Goal: Information Seeking & Learning: Learn about a topic

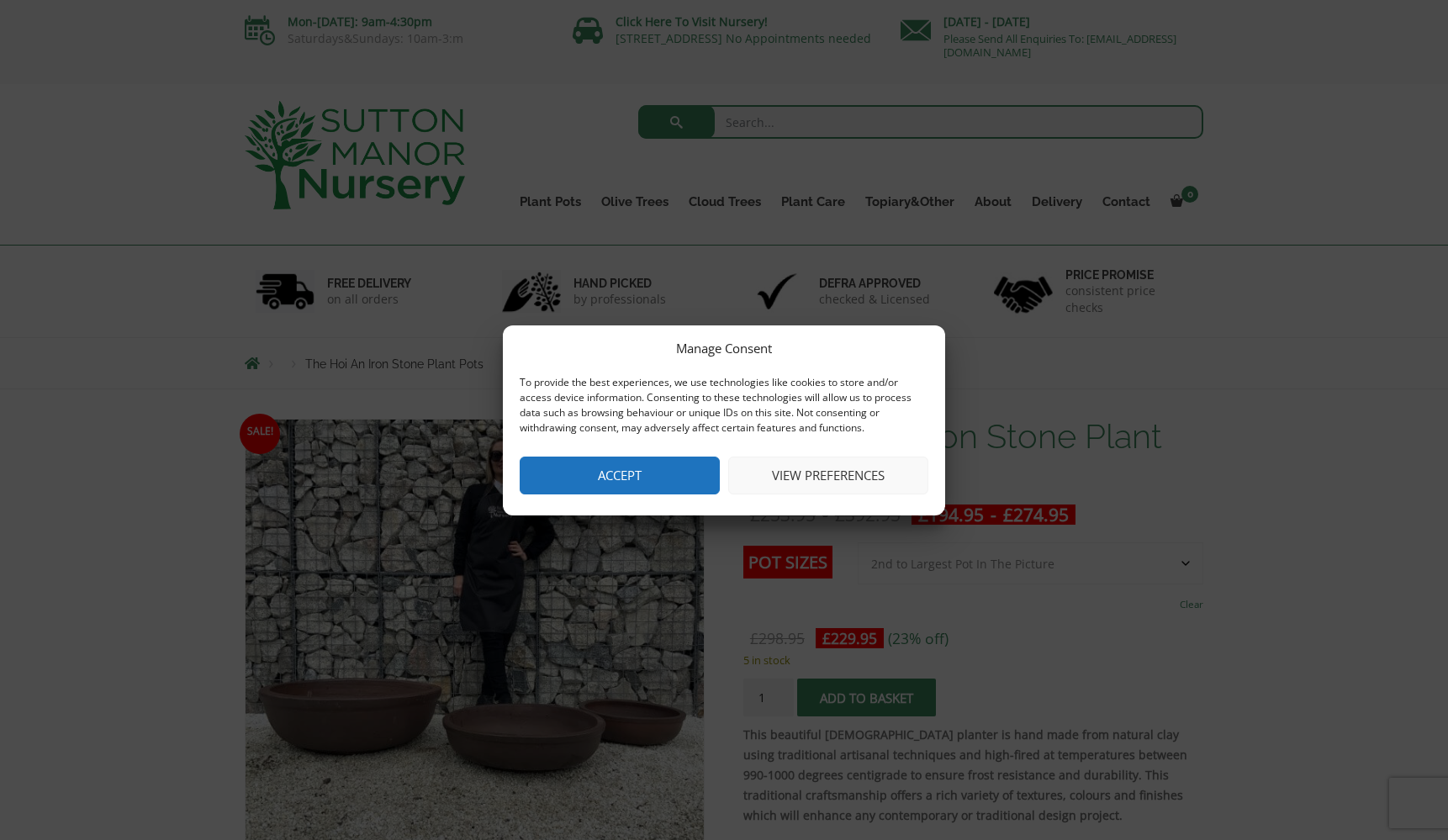
click at [664, 474] on button "Accept" at bounding box center [619, 475] width 200 height 37
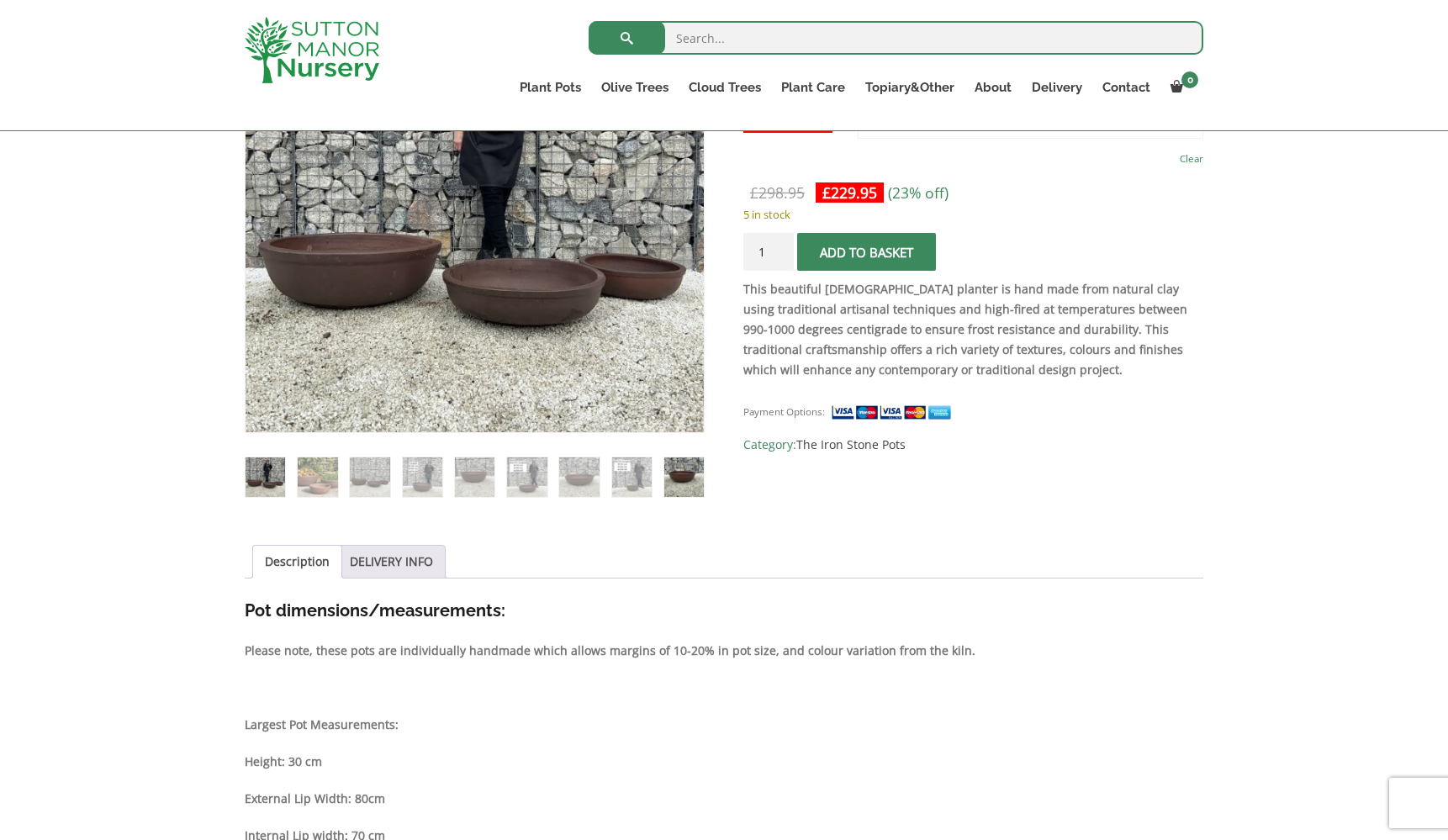
scroll to position [411, 0]
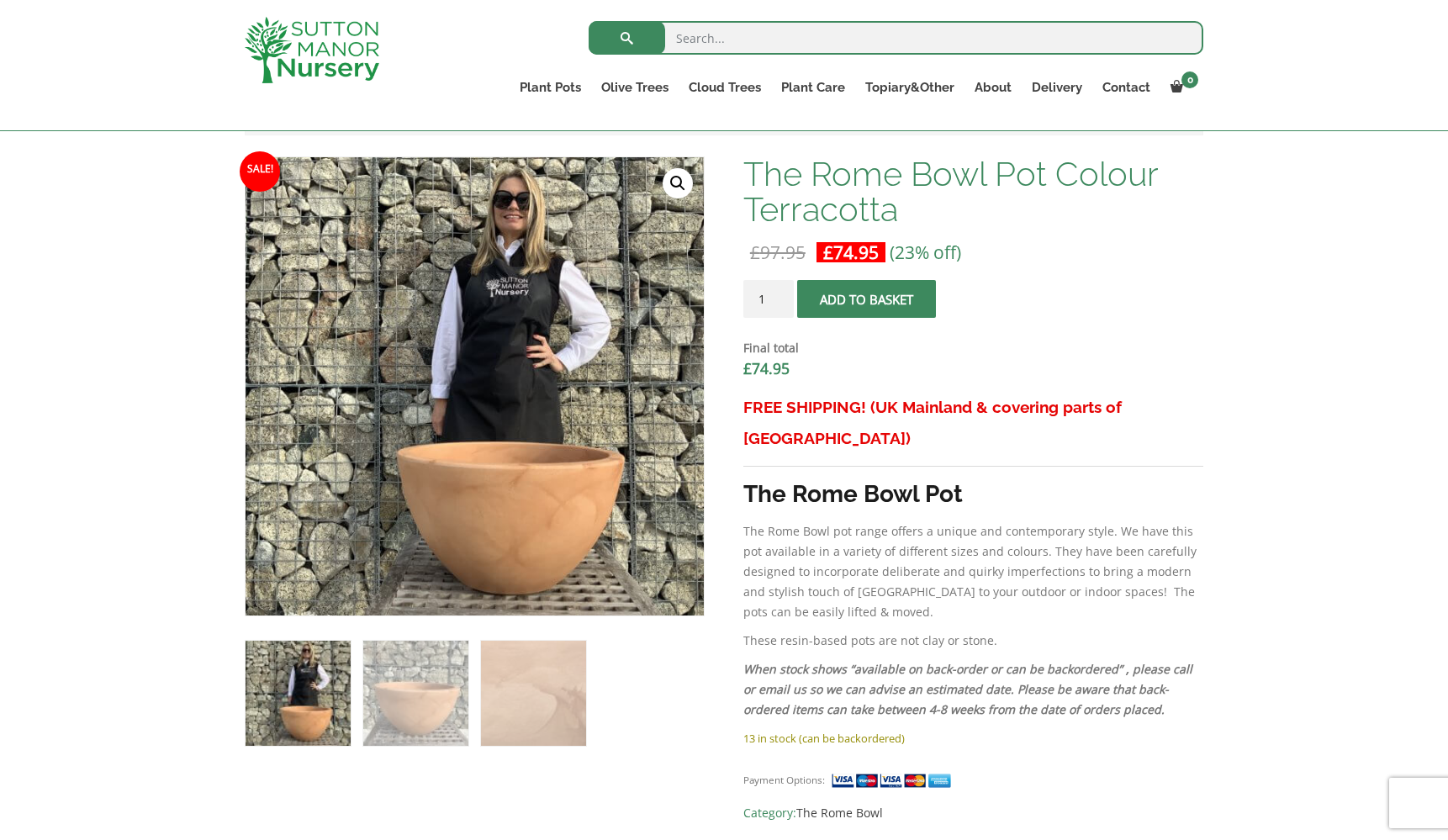
scroll to position [509, 0]
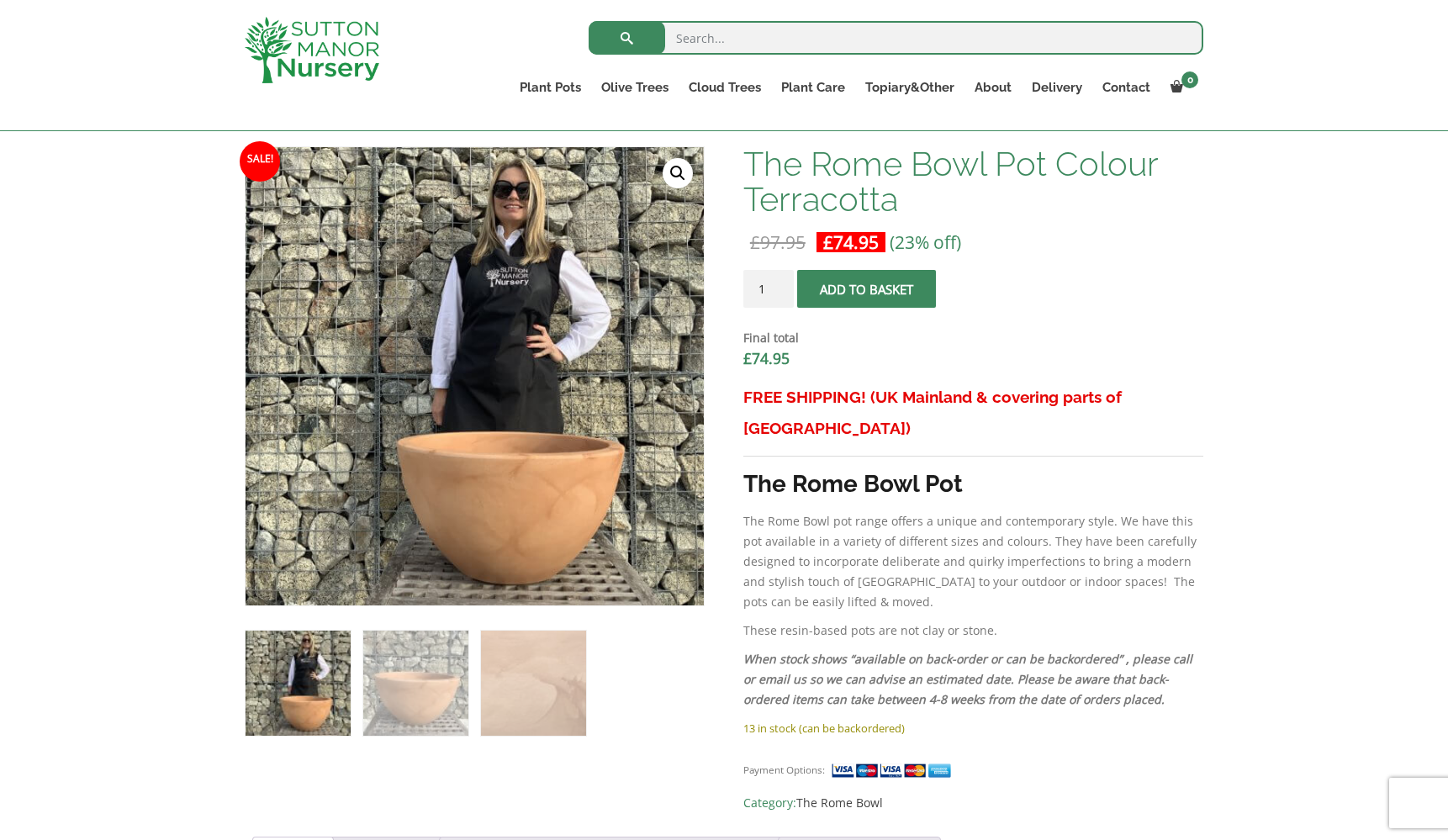
click at [738, 40] on input "search" at bounding box center [895, 37] width 614 height 34
type input "bowl"
click at [626, 37] on button "submit" at bounding box center [627, 37] width 77 height 34
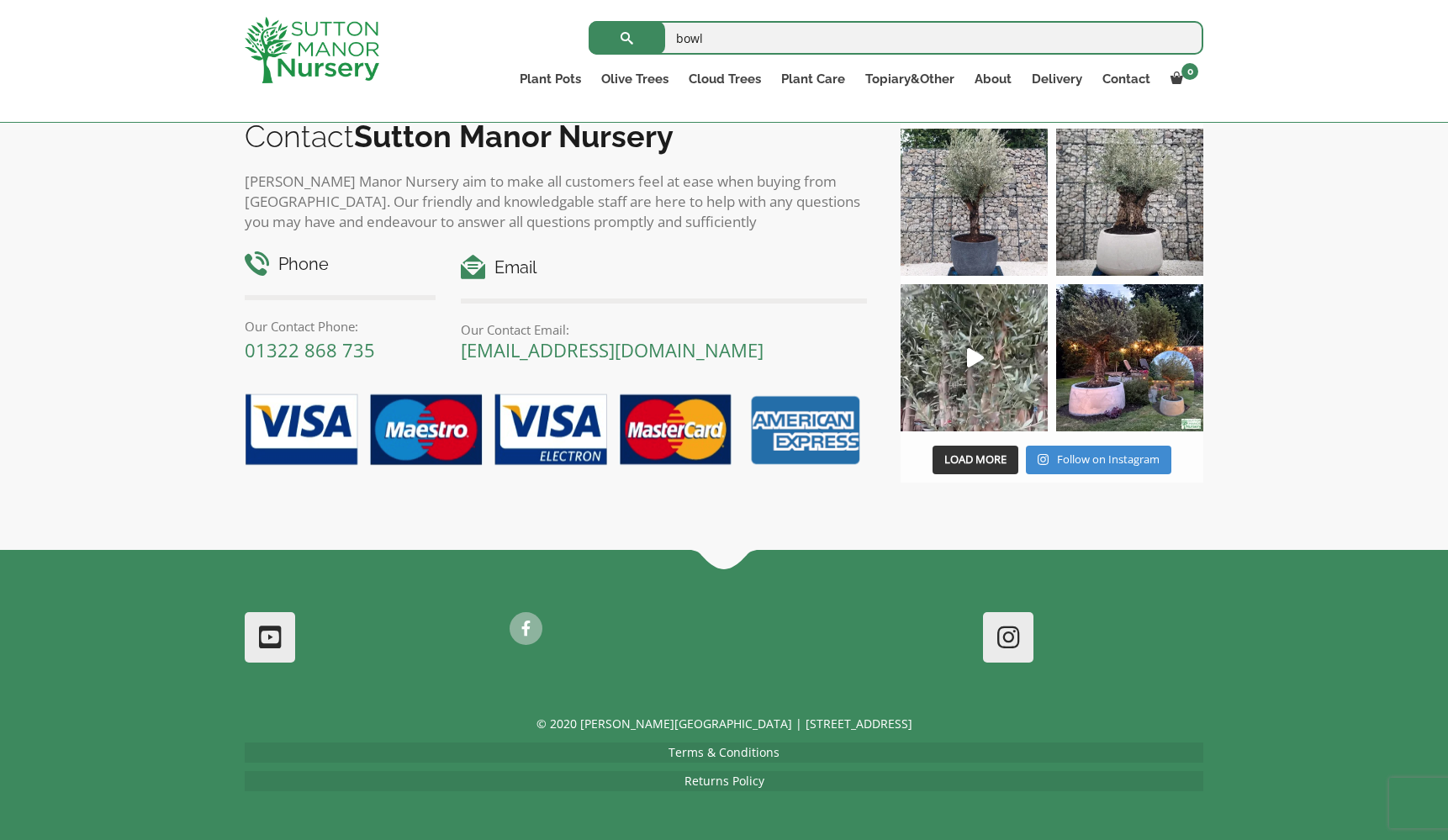
scroll to position [7417, 0]
